Goal: Task Accomplishment & Management: Manage account settings

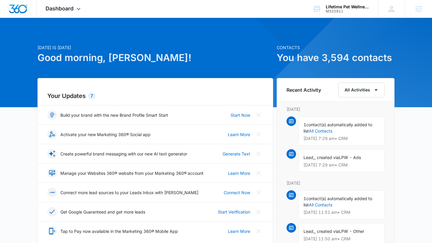
click at [74, 14] on div "Dashboard Apps Reputation Websites Forms CRM Email Social POS Content Ads Intel…" at bounding box center [64, 9] width 54 height 18
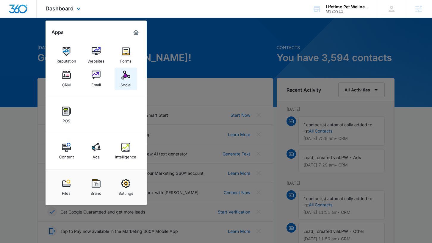
click at [126, 82] on div "Social" at bounding box center [126, 84] width 11 height 8
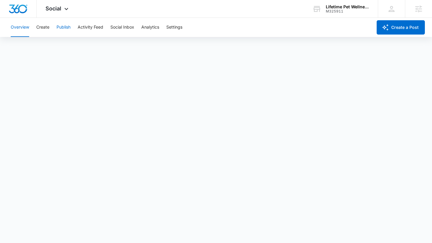
click at [61, 28] on button "Publish" at bounding box center [64, 27] width 14 height 19
click at [171, 28] on button "Settings" at bounding box center [174, 27] width 16 height 19
click at [60, 28] on button "Publish" at bounding box center [64, 27] width 14 height 19
click at [49, 31] on button "Create" at bounding box center [42, 27] width 13 height 19
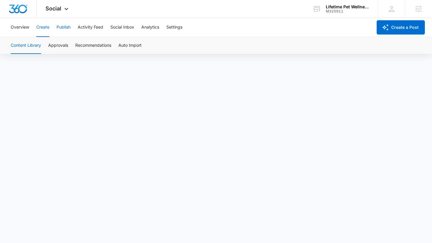
click at [67, 29] on button "Publish" at bounding box center [64, 27] width 14 height 19
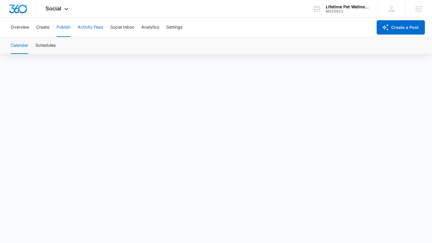
click at [95, 29] on button "Activity Feed" at bounding box center [91, 27] width 26 height 19
click at [69, 27] on button "Publish" at bounding box center [64, 27] width 14 height 19
click at [173, 29] on button "Settings" at bounding box center [174, 27] width 16 height 19
click at [58, 29] on button "Publish" at bounding box center [64, 27] width 14 height 19
click at [49, 30] on button "Create" at bounding box center [42, 27] width 13 height 19
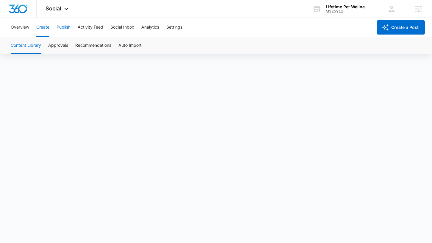
click at [66, 26] on button "Publish" at bounding box center [64, 27] width 14 height 19
click at [170, 30] on button "Settings" at bounding box center [174, 27] width 16 height 19
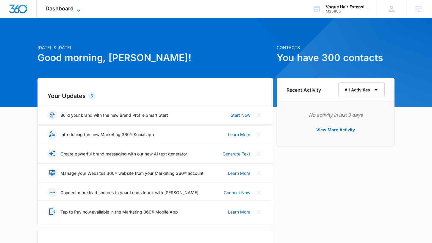
click at [56, 7] on span "Dashboard" at bounding box center [60, 8] width 28 height 6
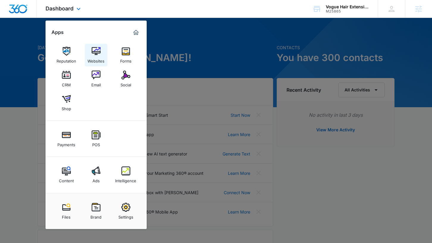
click at [94, 50] on img at bounding box center [96, 51] width 9 height 9
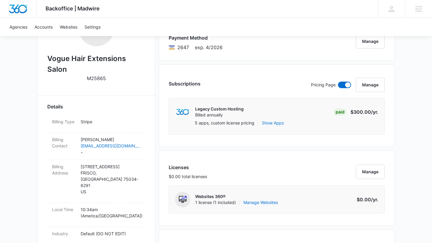
scroll to position [131, 0]
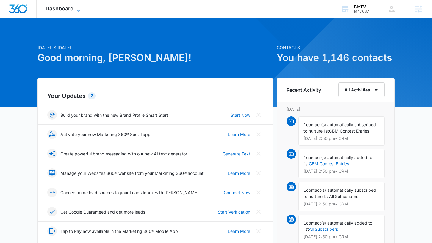
click at [65, 10] on span "Dashboard" at bounding box center [60, 8] width 28 height 6
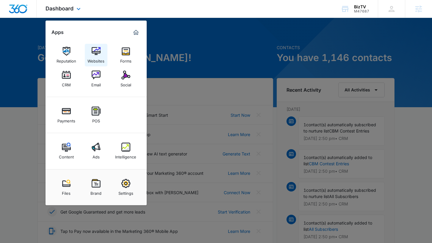
click at [97, 51] on img at bounding box center [96, 51] width 9 height 9
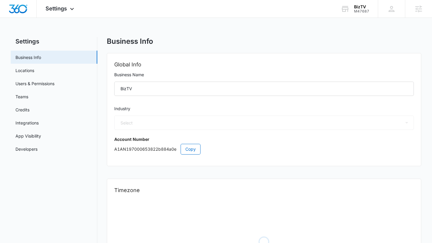
select select "52"
select select "US"
select select "America/[GEOGRAPHIC_DATA]"
click at [43, 85] on link "Users & Permissions" at bounding box center [34, 83] width 39 height 6
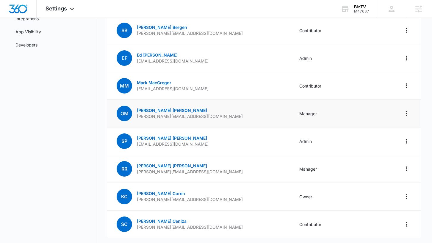
scroll to position [105, 0]
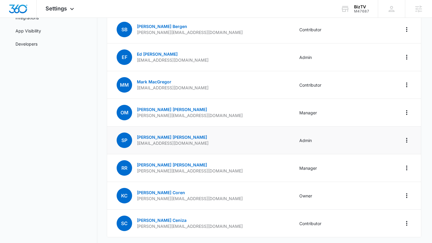
click at [157, 144] on p "[EMAIL_ADDRESS][DOMAIN_NAME]" at bounding box center [173, 143] width 72 height 6
copy p "[EMAIL_ADDRESS][DOMAIN_NAME]"
